Goal: Task Accomplishment & Management: Manage account settings

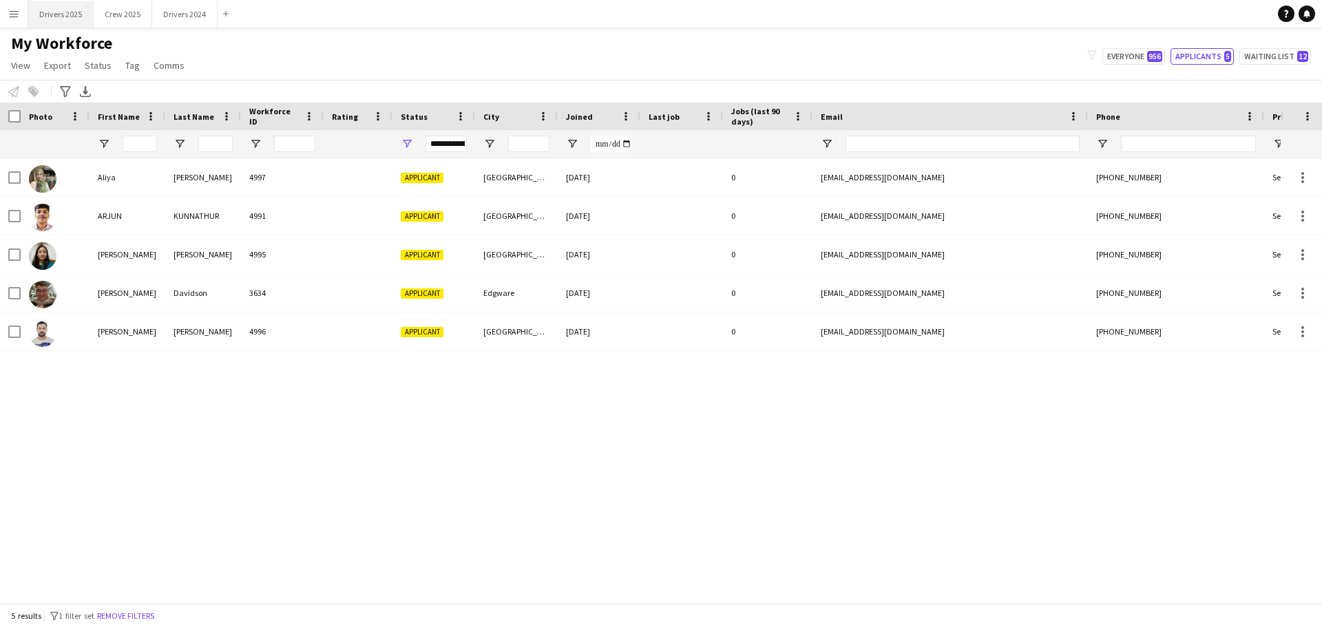
click at [58, 19] on button "Drivers 2025 Close" at bounding box center [60, 14] width 65 height 27
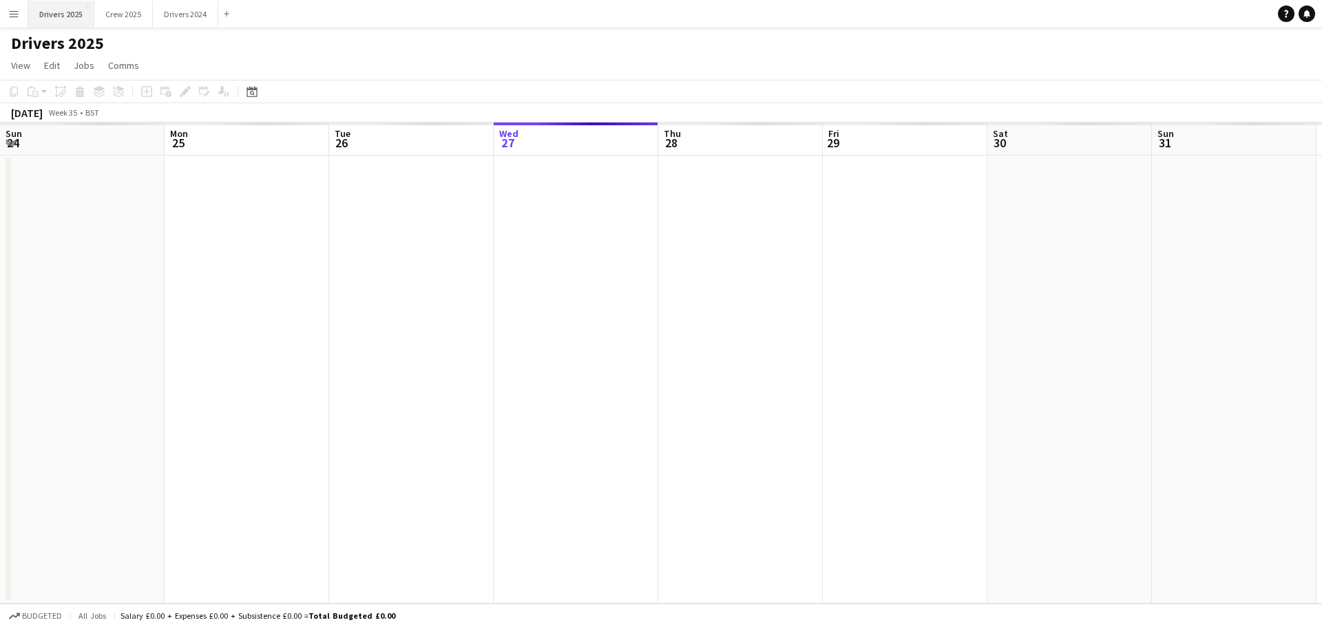
scroll to position [0, 329]
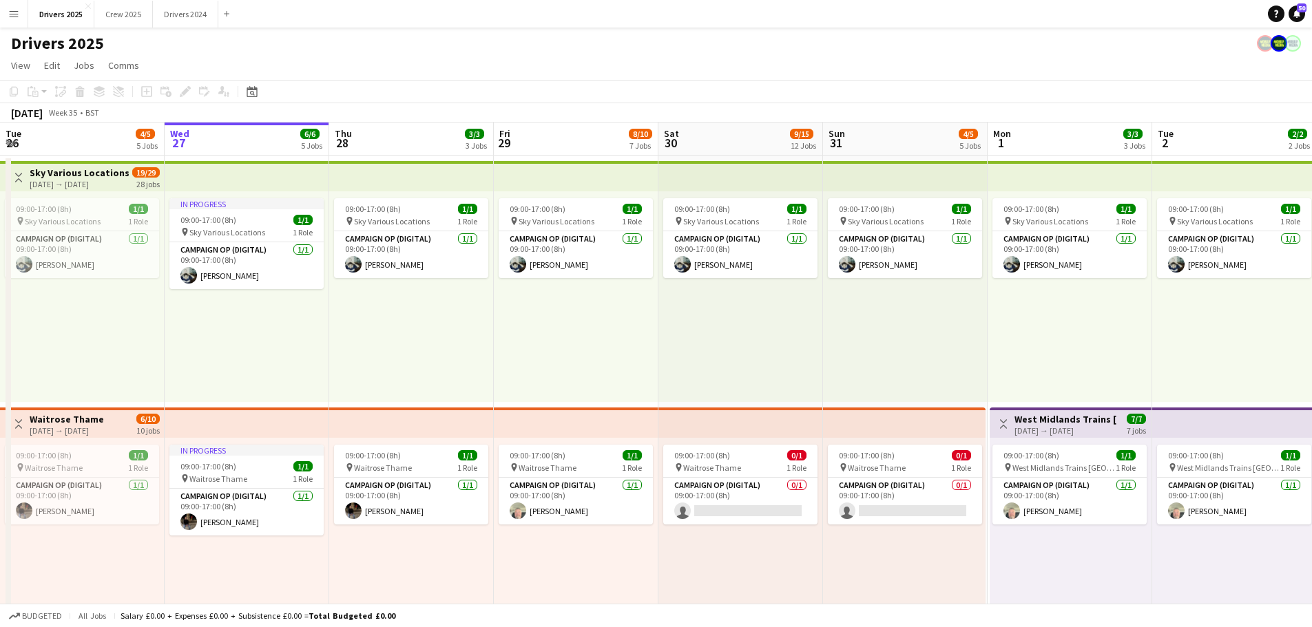
click at [19, 12] on app-icon "Menu" at bounding box center [13, 13] width 11 height 11
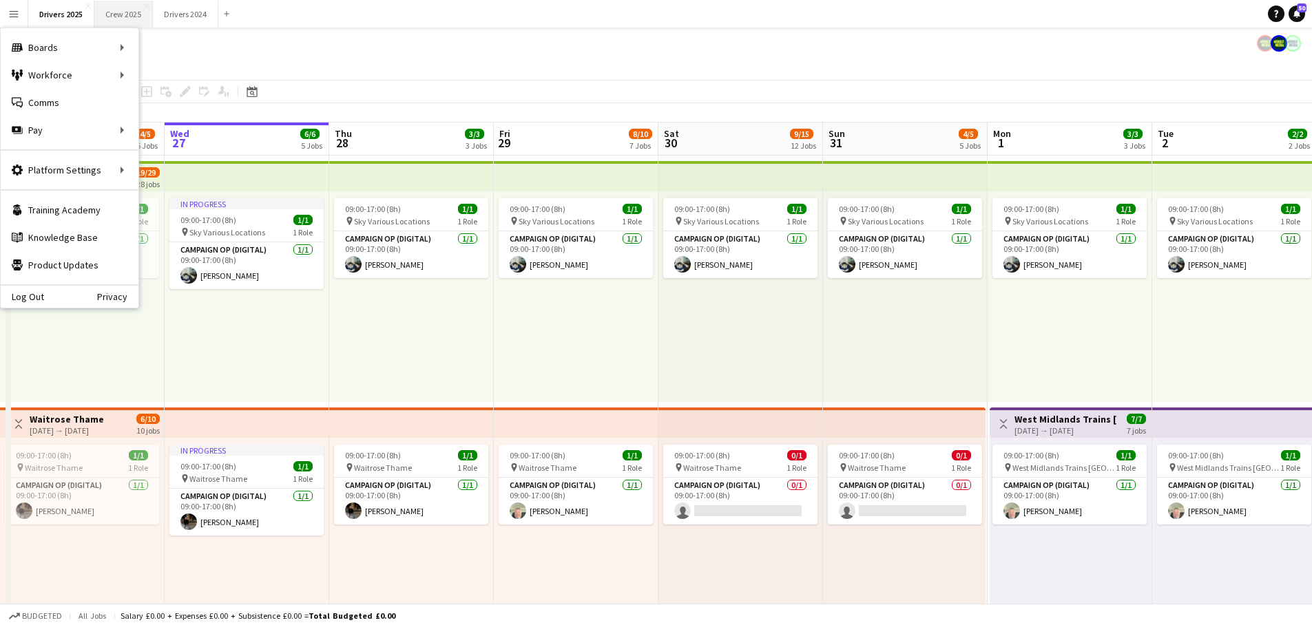
click at [123, 18] on button "Crew 2025 Close" at bounding box center [123, 14] width 59 height 27
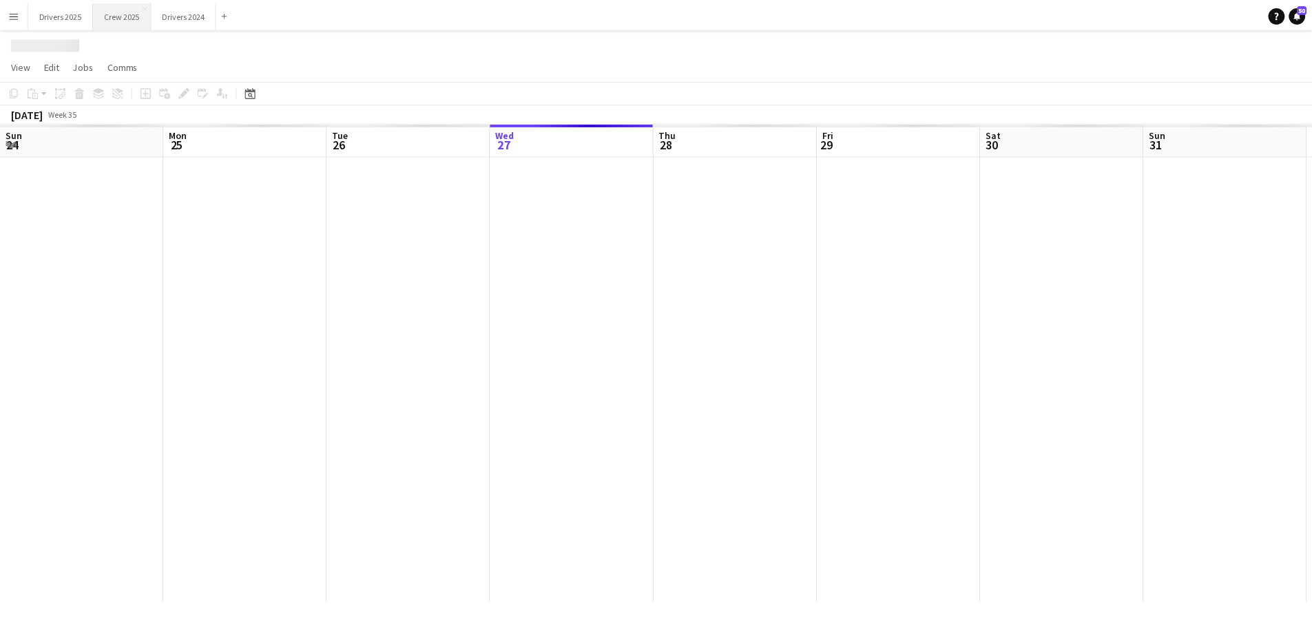
scroll to position [0, 329]
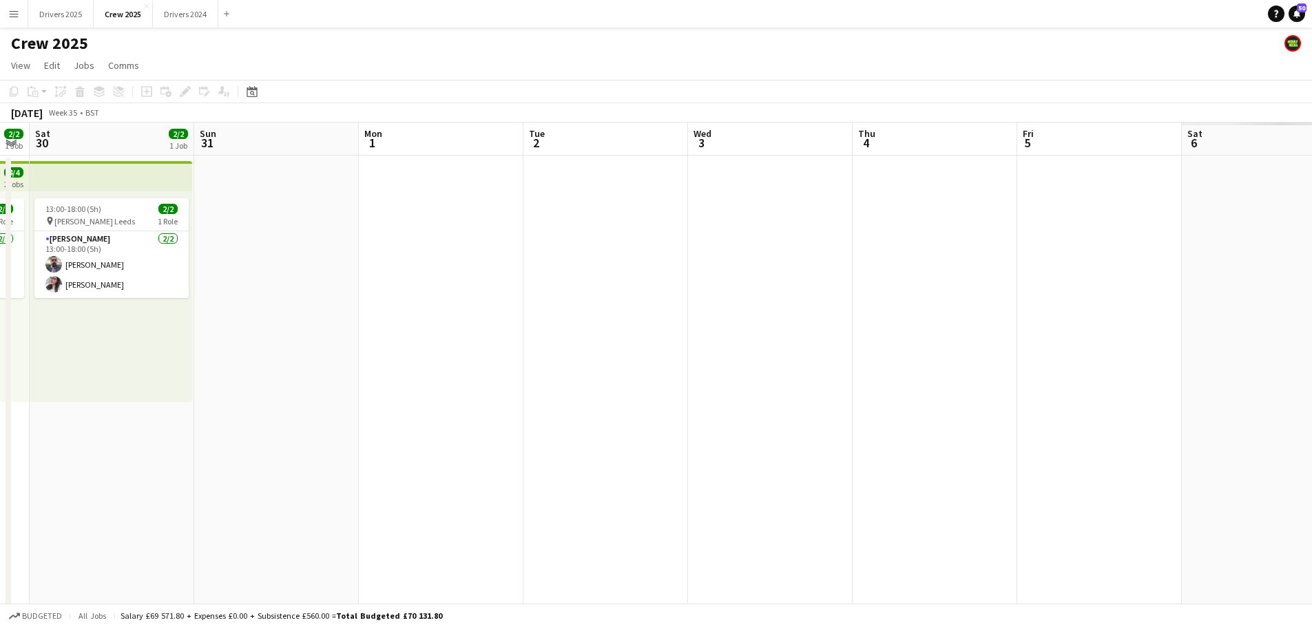
drag, startPoint x: 1043, startPoint y: 357, endPoint x: 165, endPoint y: 236, distance: 886.2
click at [165, 236] on app-calendar-viewport "Tue 26 4/4 1 Job Wed 27 3/3 1 Job Thu 28 Fri 29 2/2 1 Job Sat 30 2/2 1 Job Sun …" at bounding box center [656, 574] width 1312 height 902
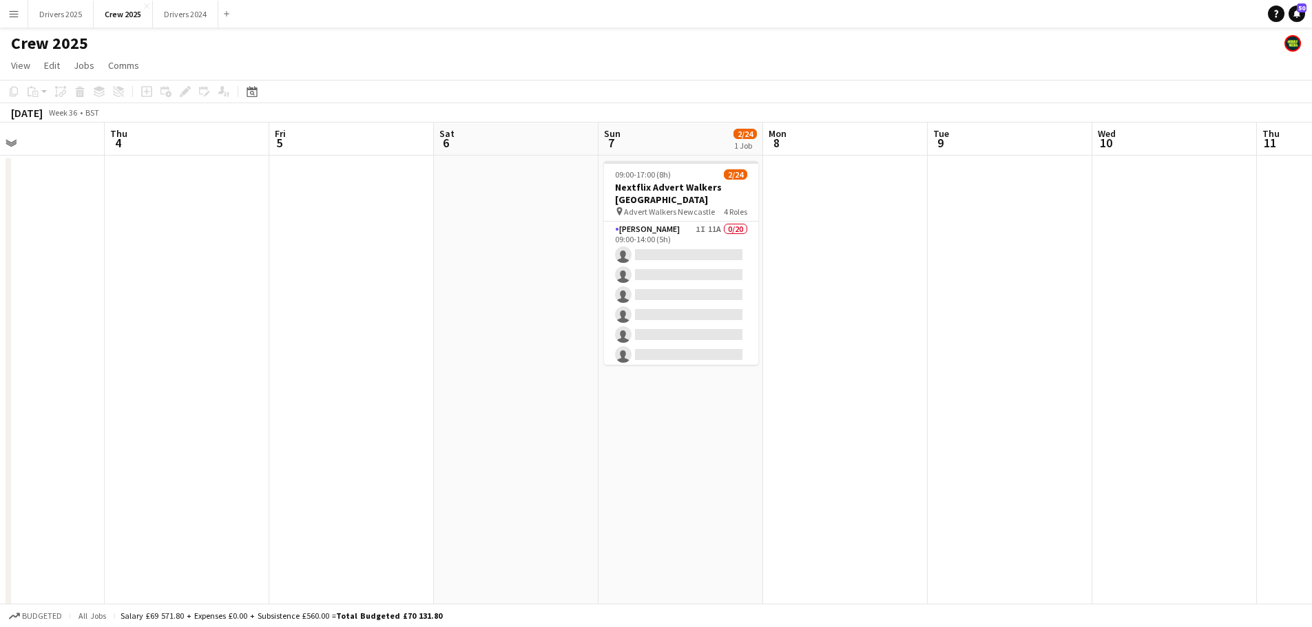
drag, startPoint x: 859, startPoint y: 292, endPoint x: 338, endPoint y: 275, distance: 521.5
click at [338, 276] on app-calendar-viewport "Sun 31 Mon 1 Tue 2 Wed 3 Thu 4 Fri 5 Sat 6 Sun 7 2/24 1 Job Mon 8 Tue 9 Wed 10 …" at bounding box center [656, 574] width 1312 height 902
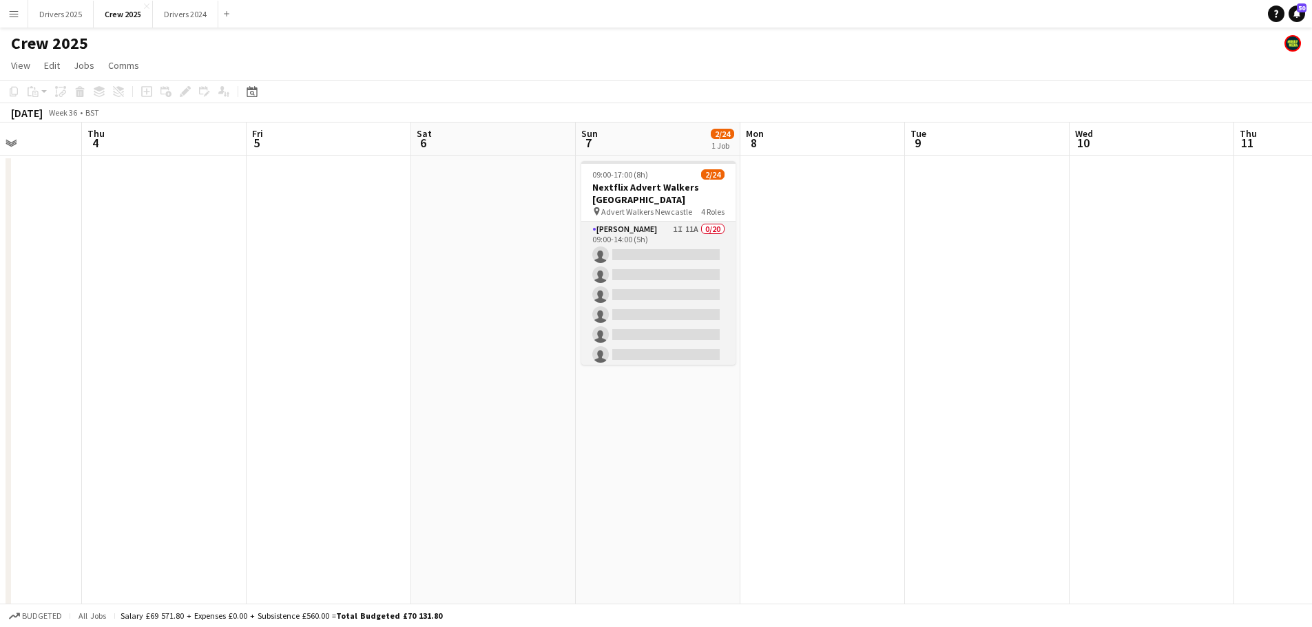
click at [657, 257] on app-card-role "[PERSON_NAME] 1I 11A 0/20 09:00-14:00 (5h) single-neutral-actions single-neutra…" at bounding box center [658, 435] width 154 height 426
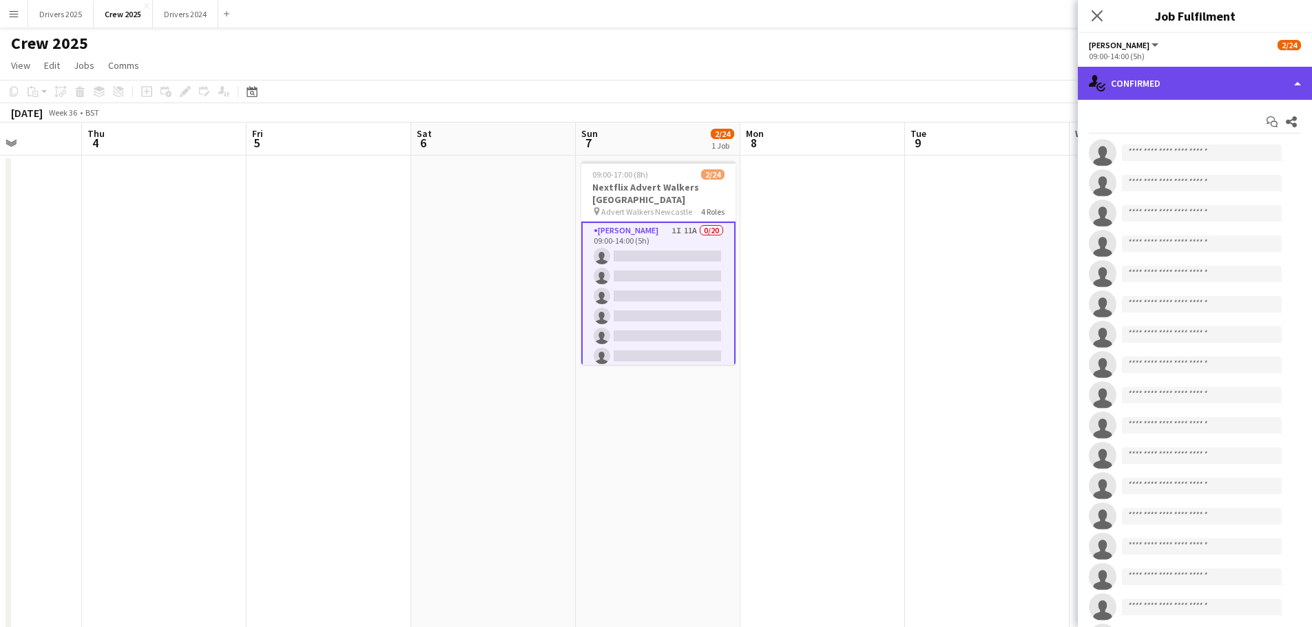
click at [1268, 89] on div "single-neutral-actions-check-2 Confirmed" at bounding box center [1195, 83] width 234 height 33
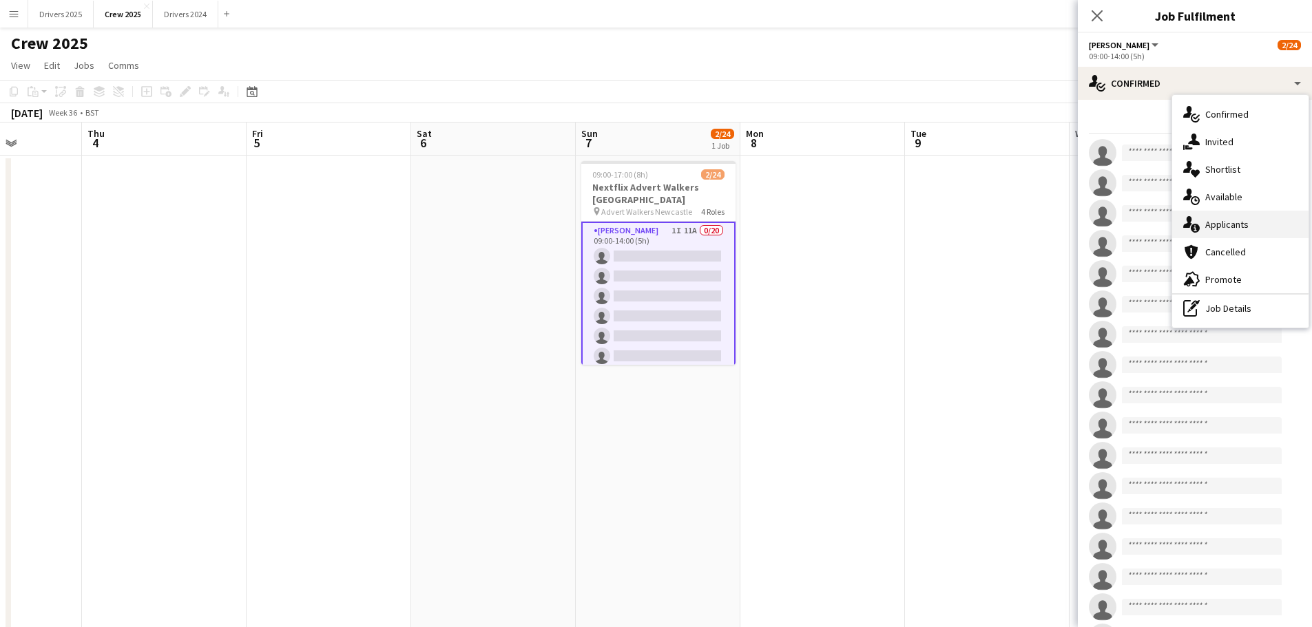
click at [1237, 224] on div "single-neutral-actions-information Applicants" at bounding box center [1240, 225] width 136 height 28
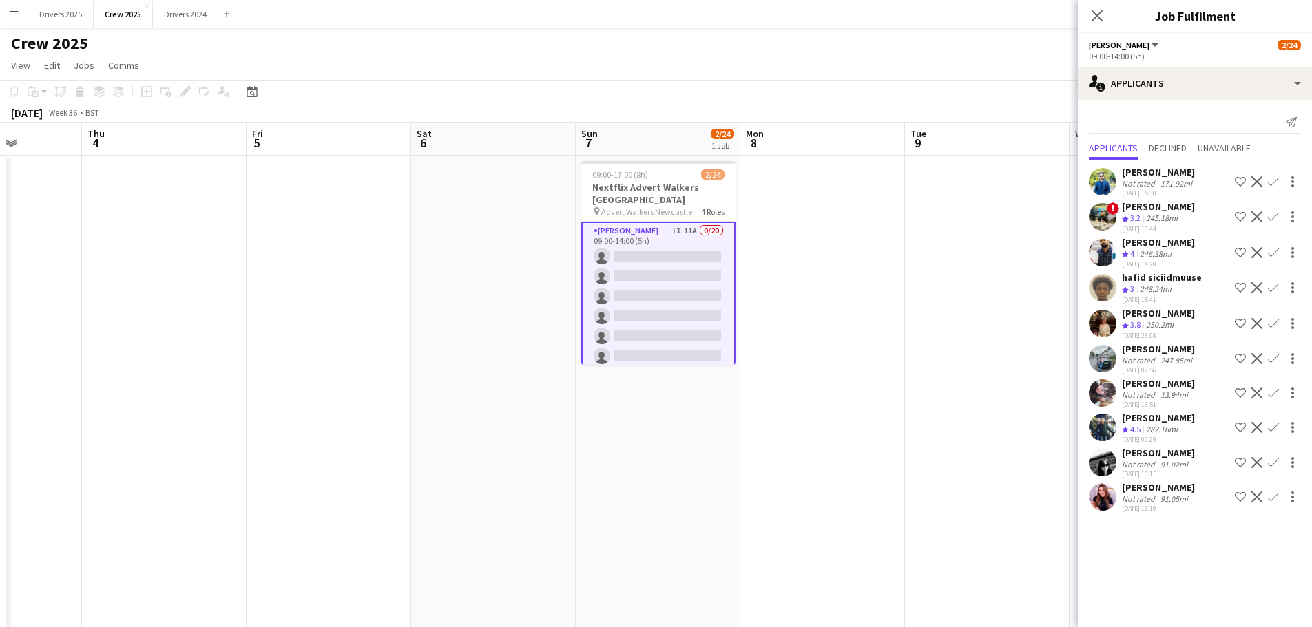
click at [1149, 494] on div "Not rated" at bounding box center [1140, 499] width 36 height 10
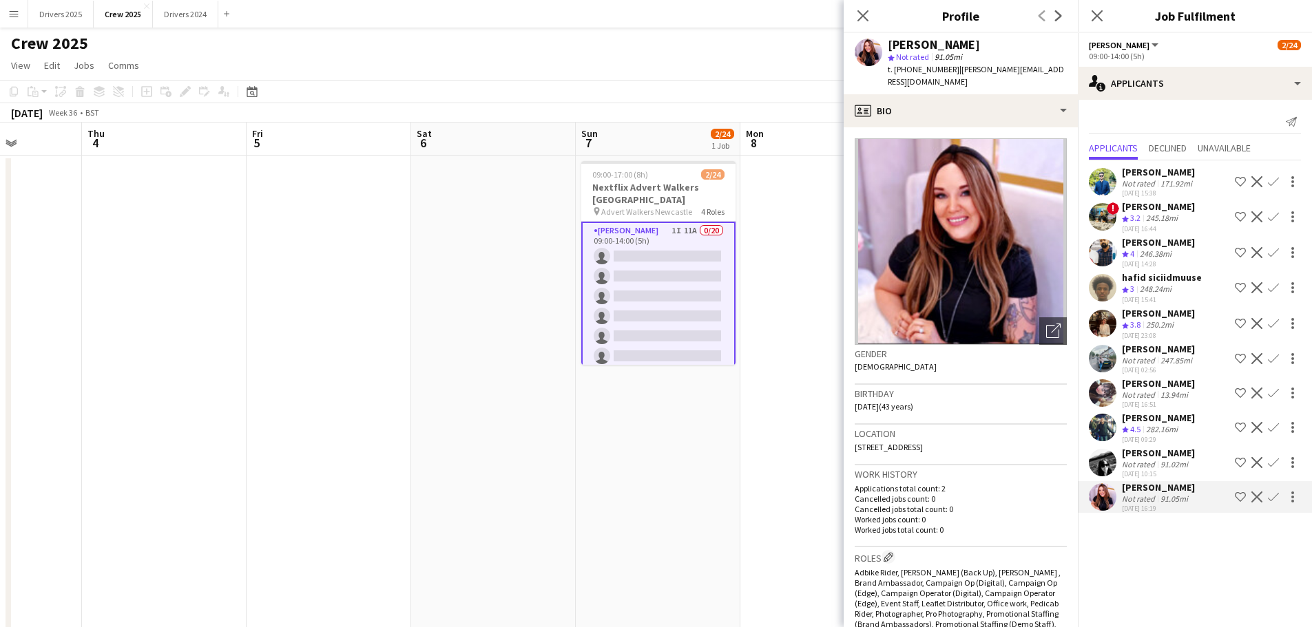
click at [1149, 494] on div "Not rated" at bounding box center [1140, 499] width 36 height 10
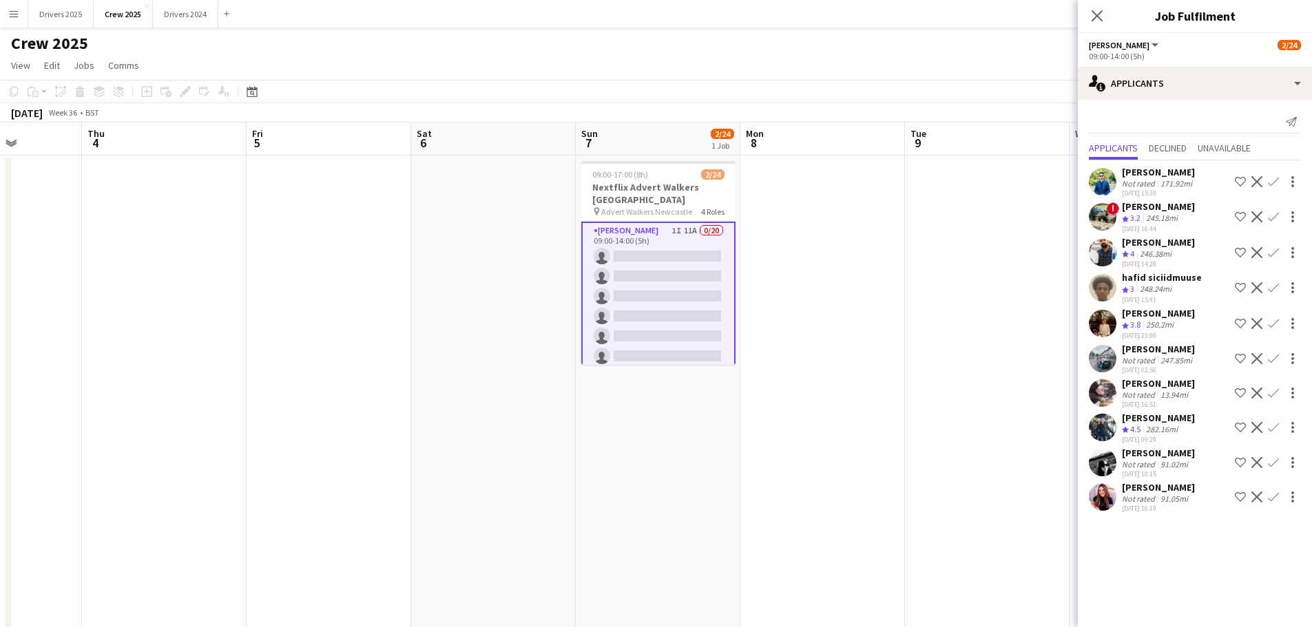
click at [1165, 466] on div "91.02mi" at bounding box center [1173, 464] width 33 height 10
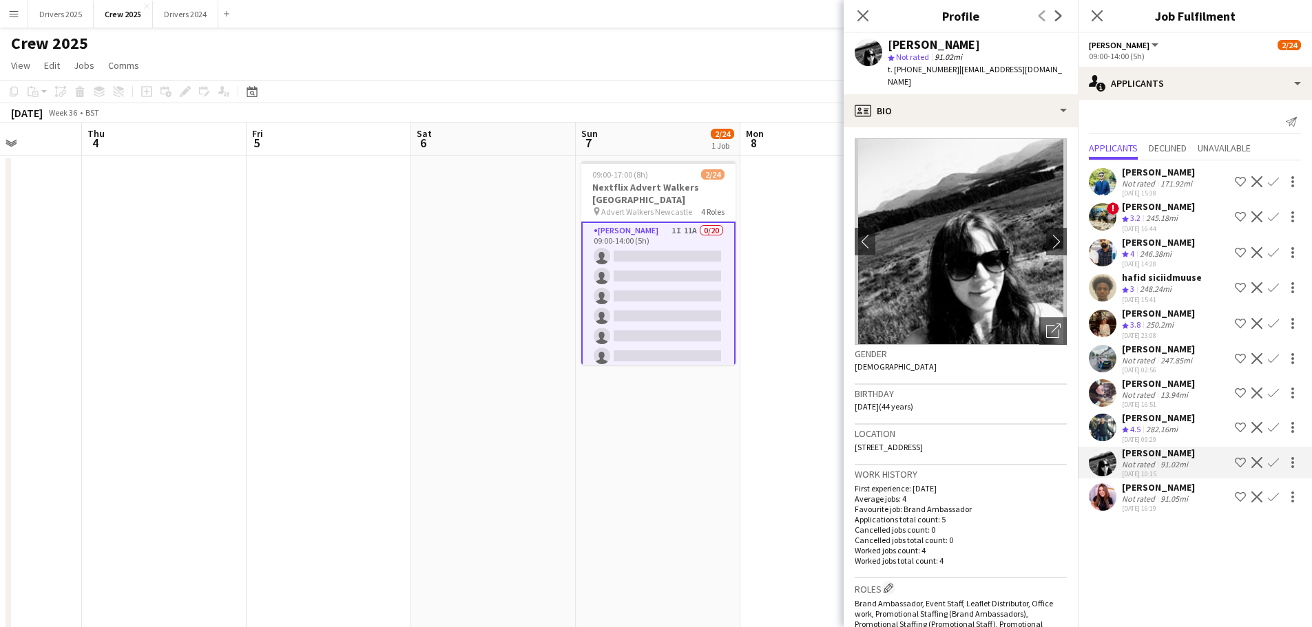
click at [1165, 466] on div "91.02mi" at bounding box center [1173, 464] width 33 height 10
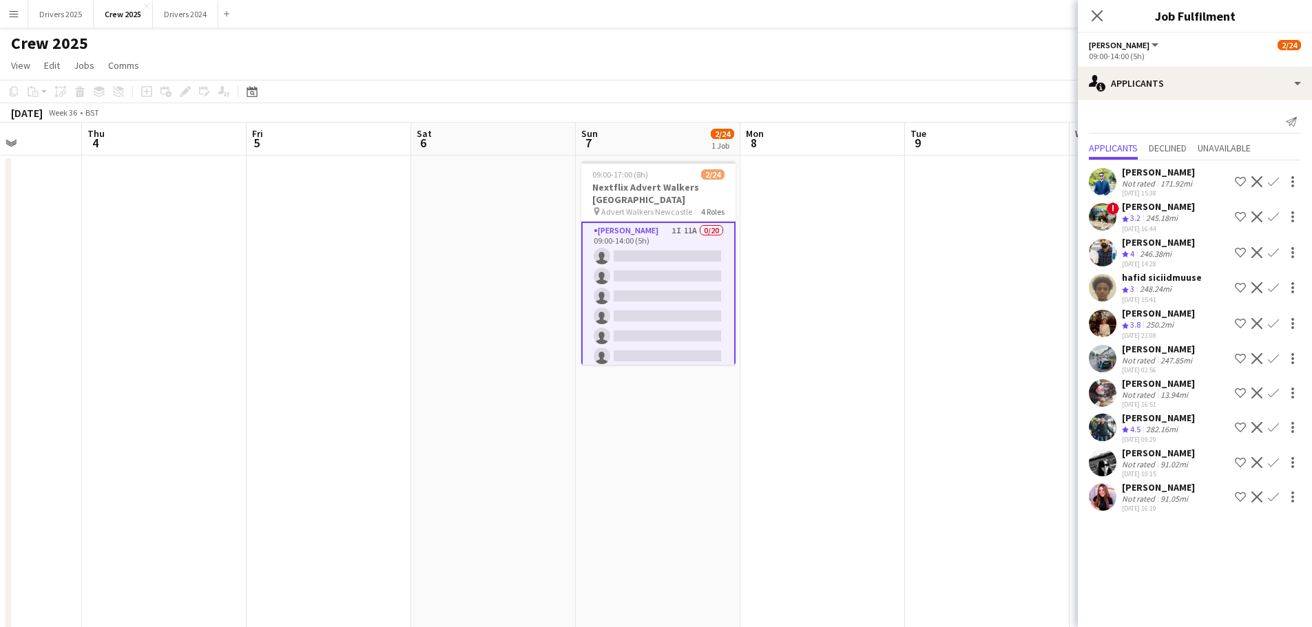
click at [1167, 425] on div "282.16mi" at bounding box center [1161, 430] width 37 height 12
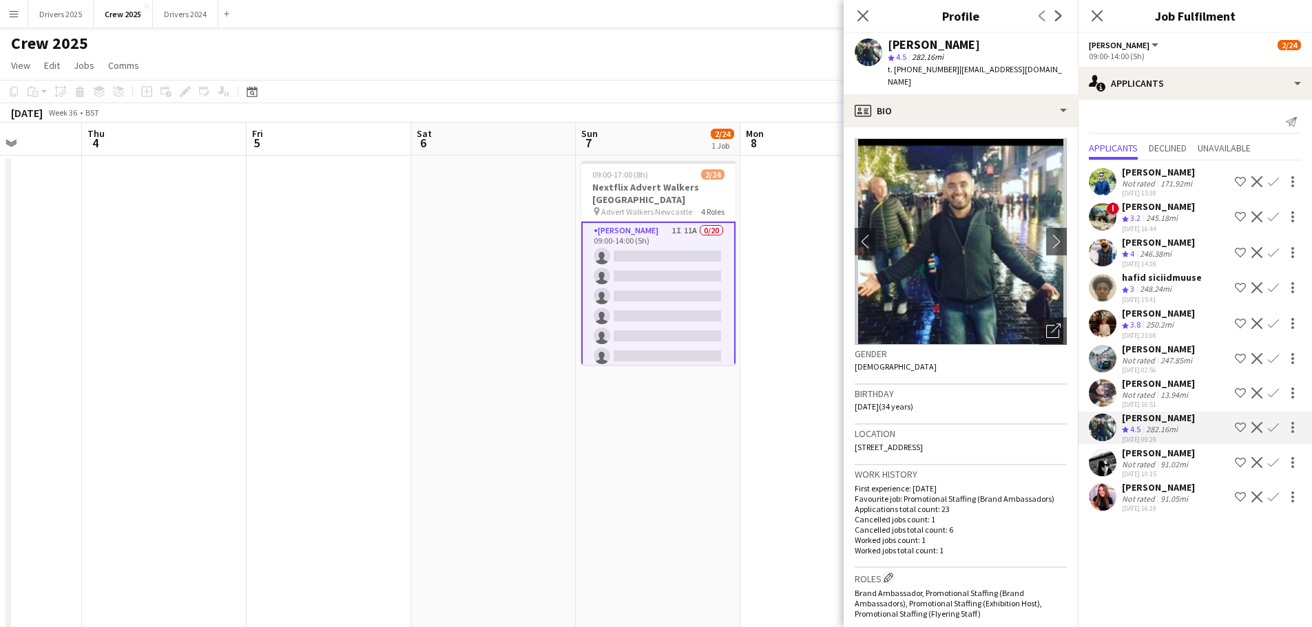
click at [1168, 424] on div "282.16mi" at bounding box center [1161, 430] width 37 height 12
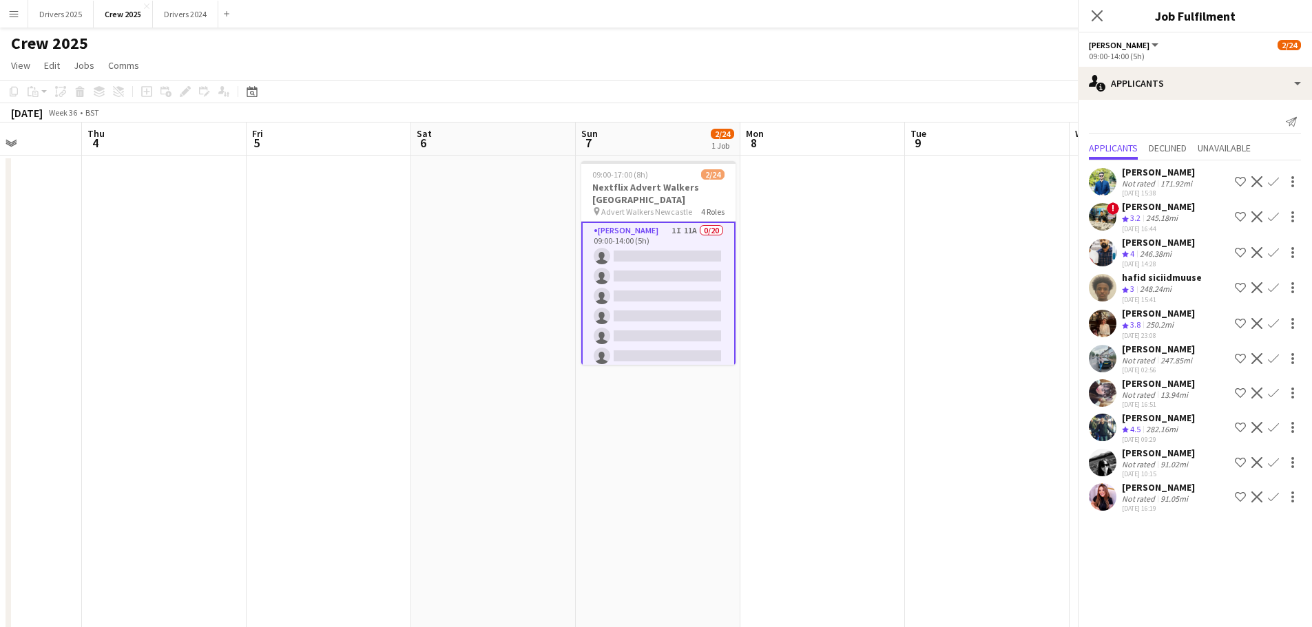
click at [1168, 391] on div "13.94mi" at bounding box center [1173, 395] width 33 height 10
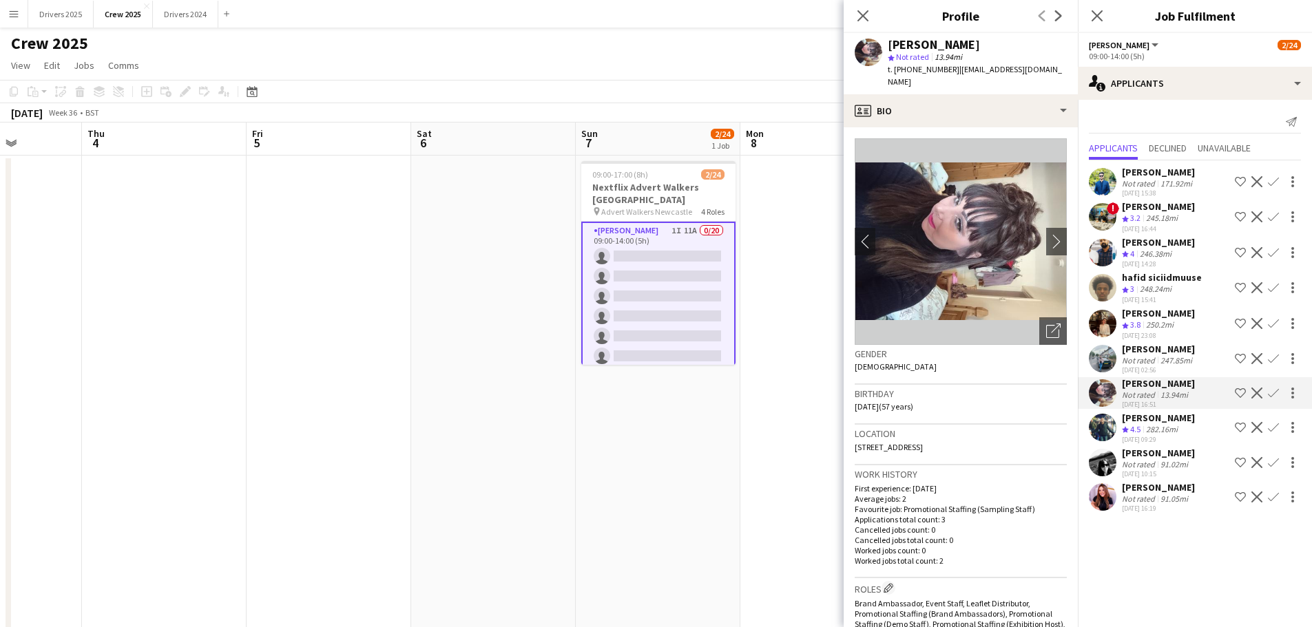
click at [1168, 391] on div "13.94mi" at bounding box center [1173, 395] width 33 height 10
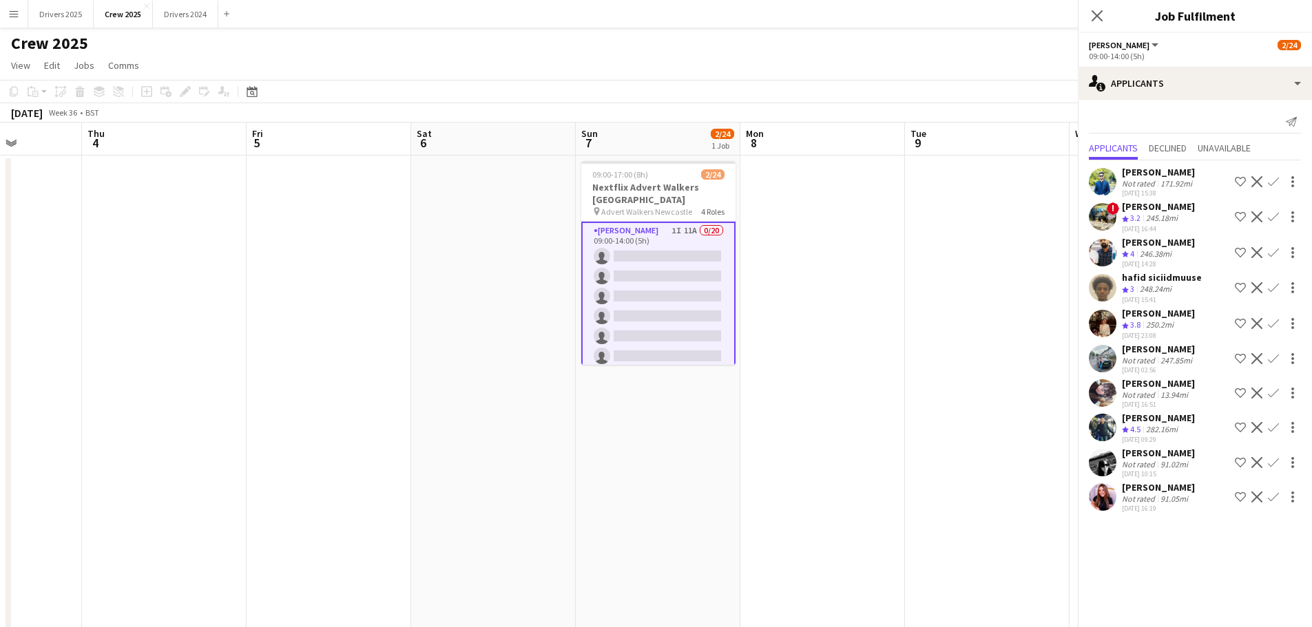
click at [1168, 355] on div "247.85mi" at bounding box center [1175, 360] width 37 height 10
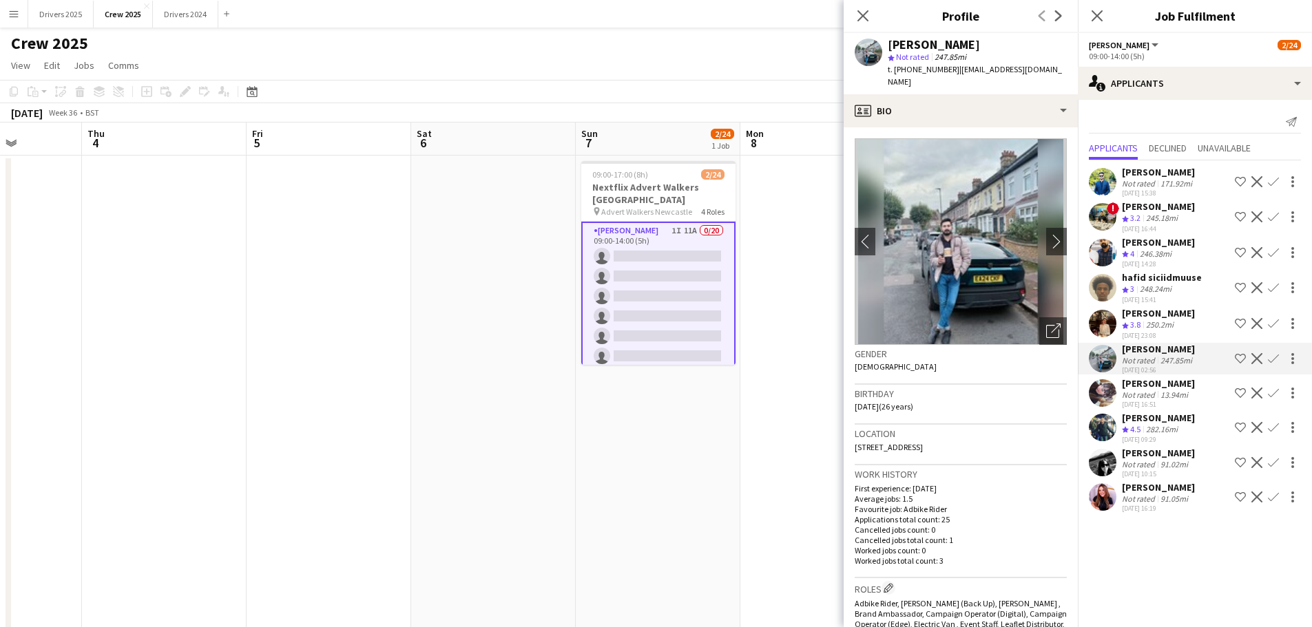
click at [1168, 355] on div "247.85mi" at bounding box center [1175, 360] width 37 height 10
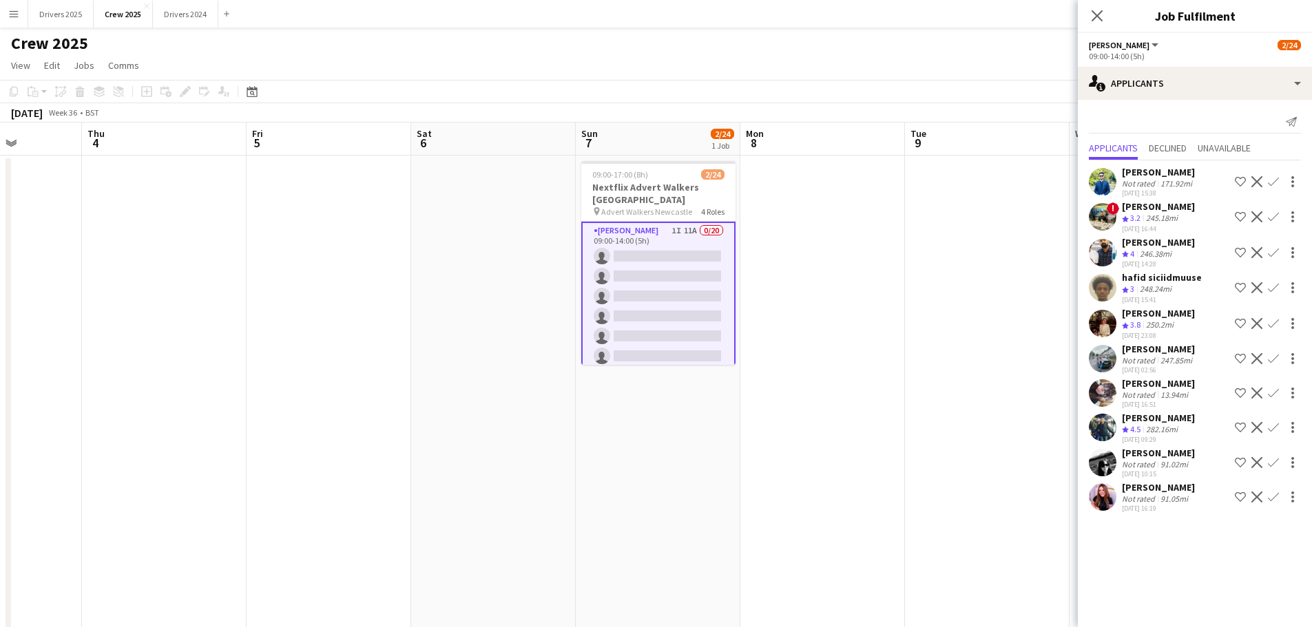
click at [1163, 307] on div "[PERSON_NAME]" at bounding box center [1158, 313] width 73 height 12
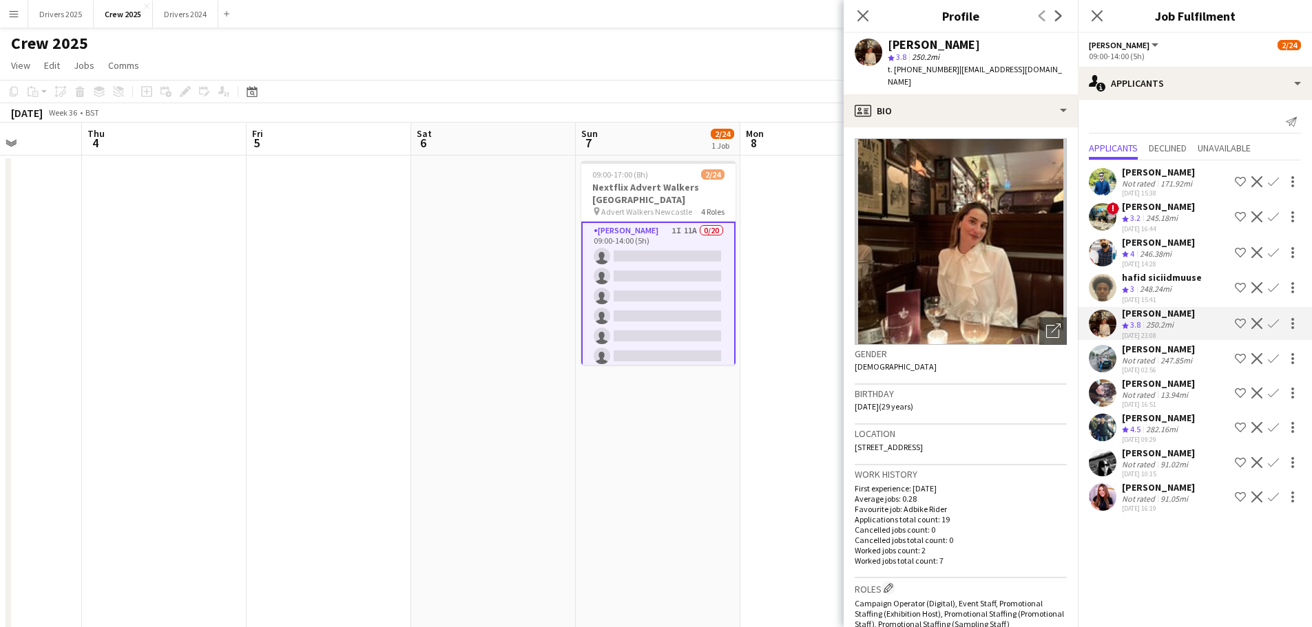
click at [1163, 324] on div "250.2mi" at bounding box center [1159, 325] width 33 height 12
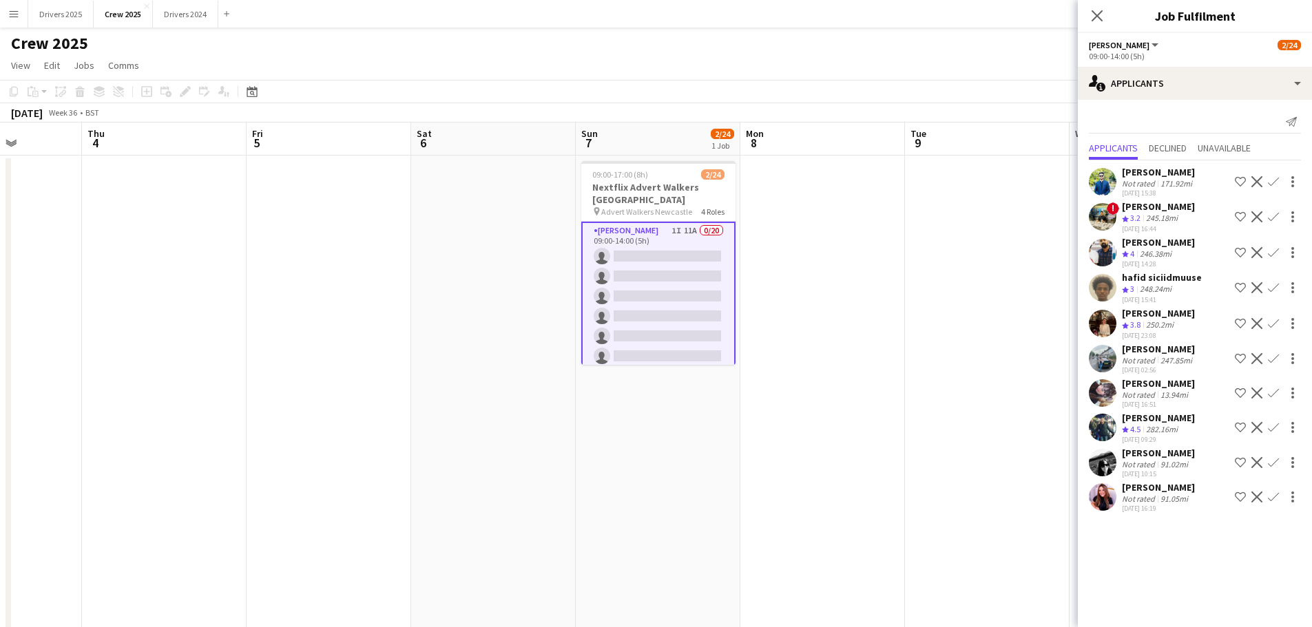
click at [1166, 281] on div "hafid siciidmuuse" at bounding box center [1162, 277] width 80 height 12
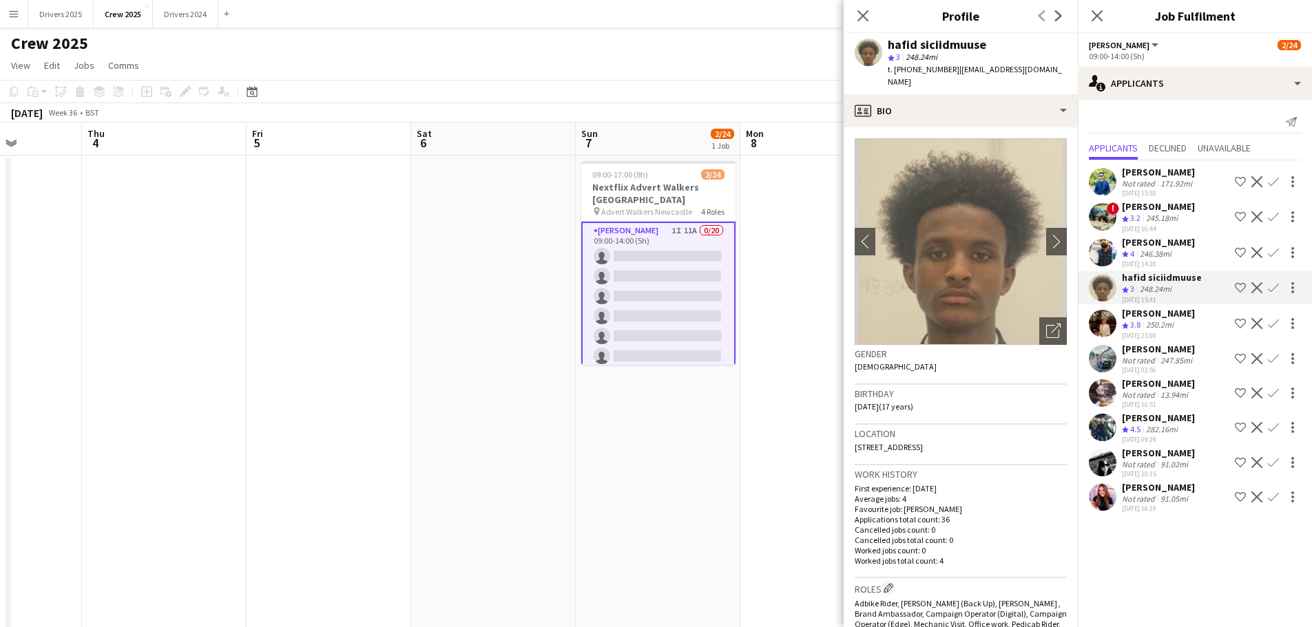
click at [1166, 281] on div "hafid siciidmuuse" at bounding box center [1162, 277] width 80 height 12
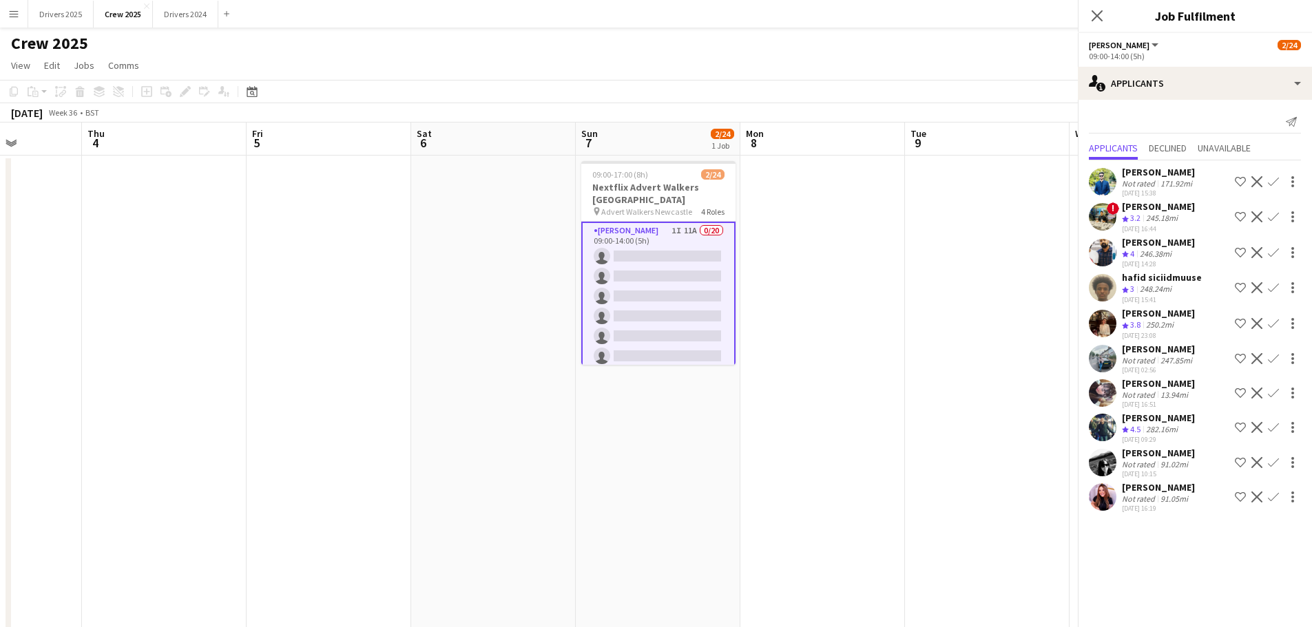
click at [1166, 244] on div "[PERSON_NAME]" at bounding box center [1158, 242] width 73 height 12
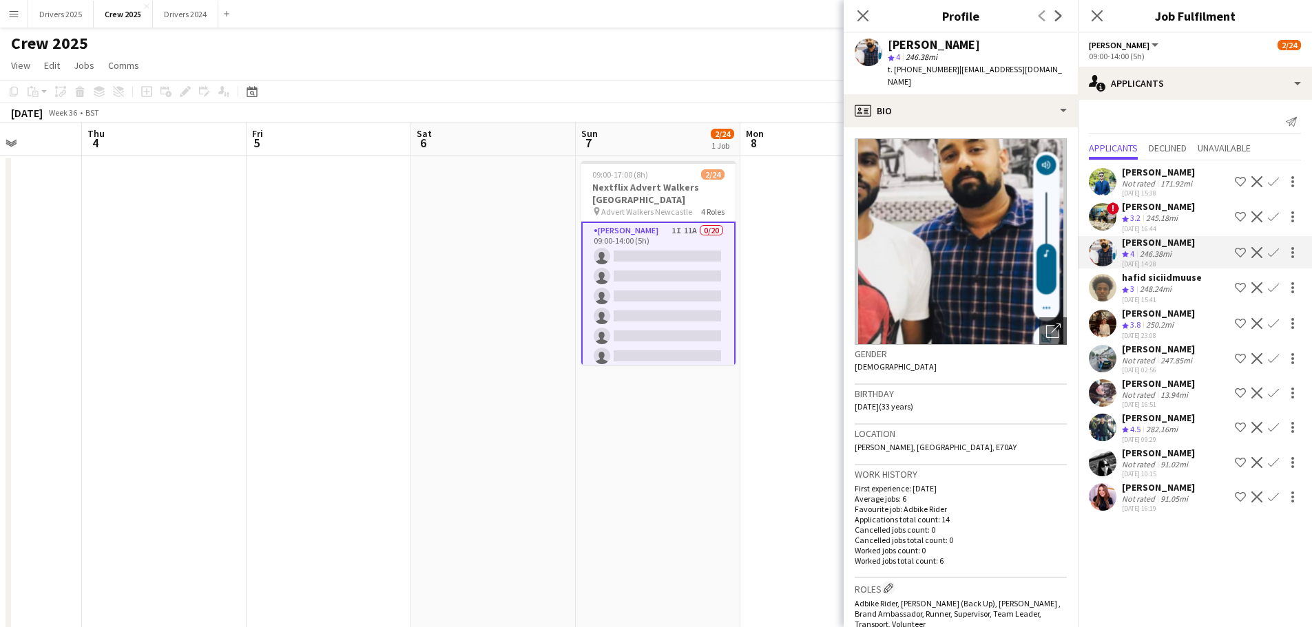
click at [1166, 244] on div "[PERSON_NAME]" at bounding box center [1158, 242] width 73 height 12
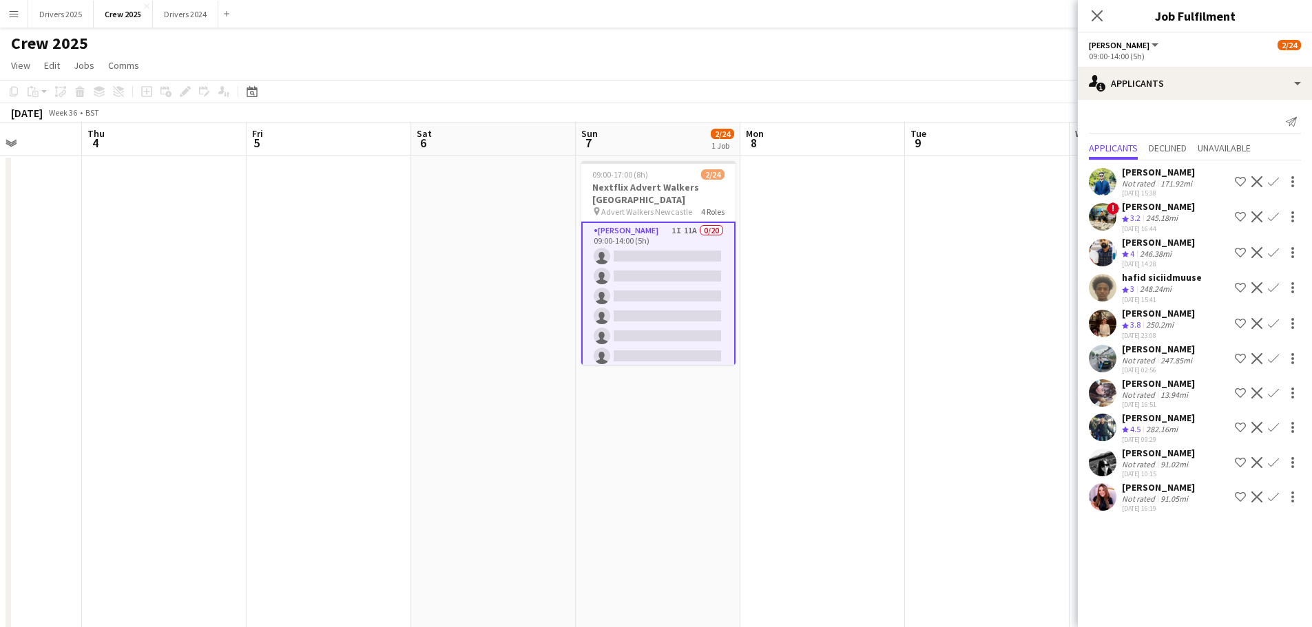
click at [1160, 212] on div "[PERSON_NAME]" at bounding box center [1158, 206] width 73 height 12
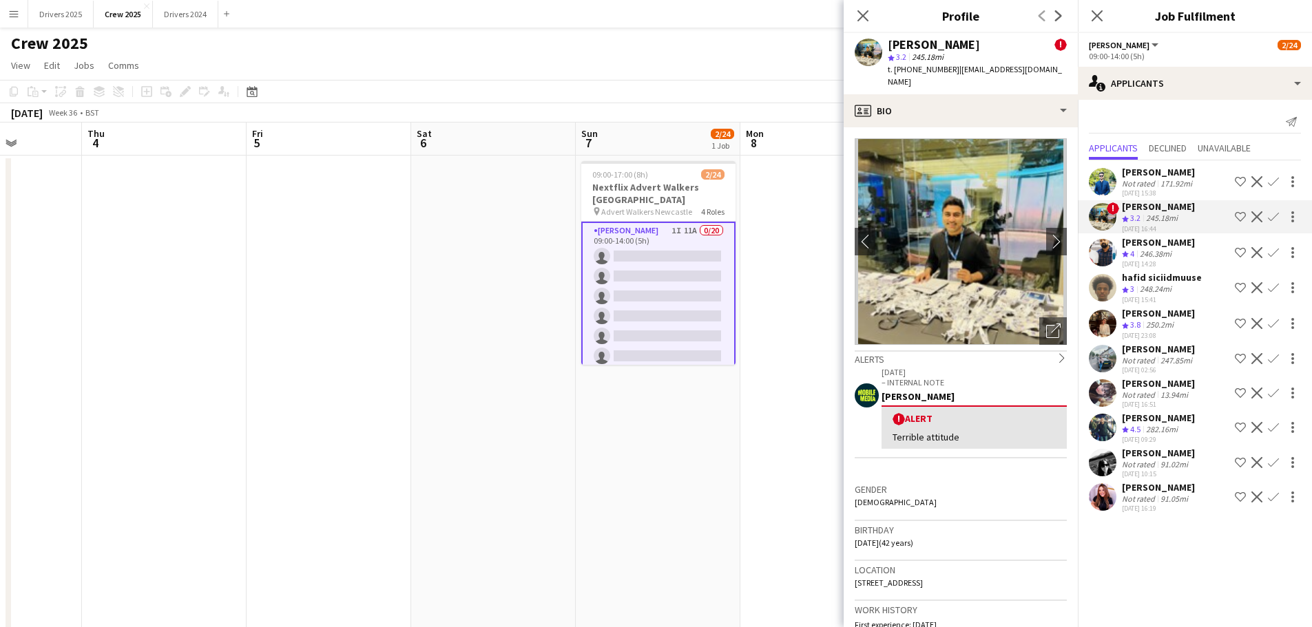
click at [1160, 211] on div "[PERSON_NAME]" at bounding box center [1158, 206] width 73 height 12
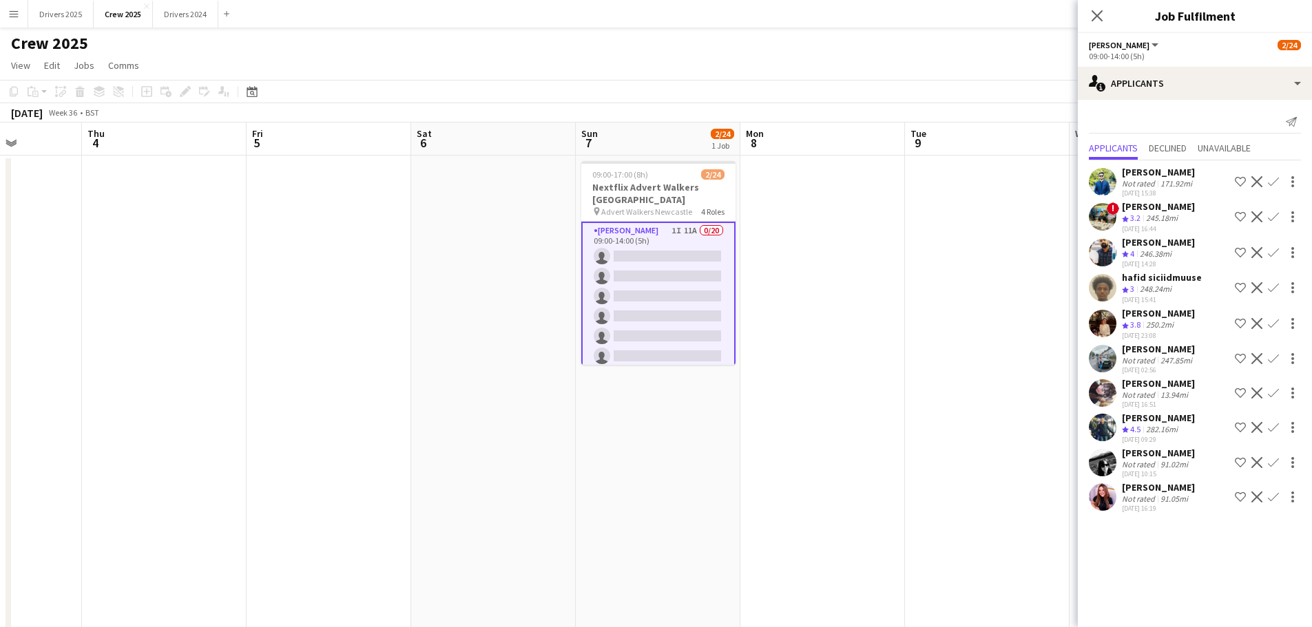
click at [1162, 169] on div "[PERSON_NAME]" at bounding box center [1158, 172] width 73 height 12
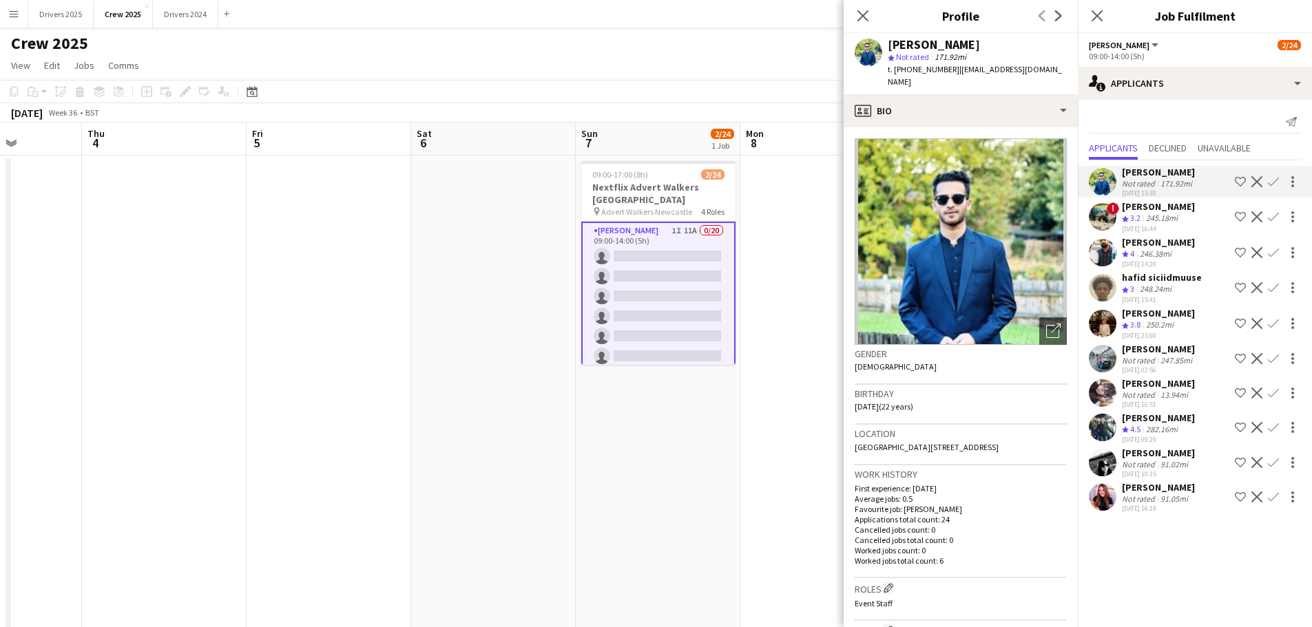
click at [1162, 169] on div "[PERSON_NAME]" at bounding box center [1158, 172] width 73 height 12
